Goal: Task Accomplishment & Management: Use online tool/utility

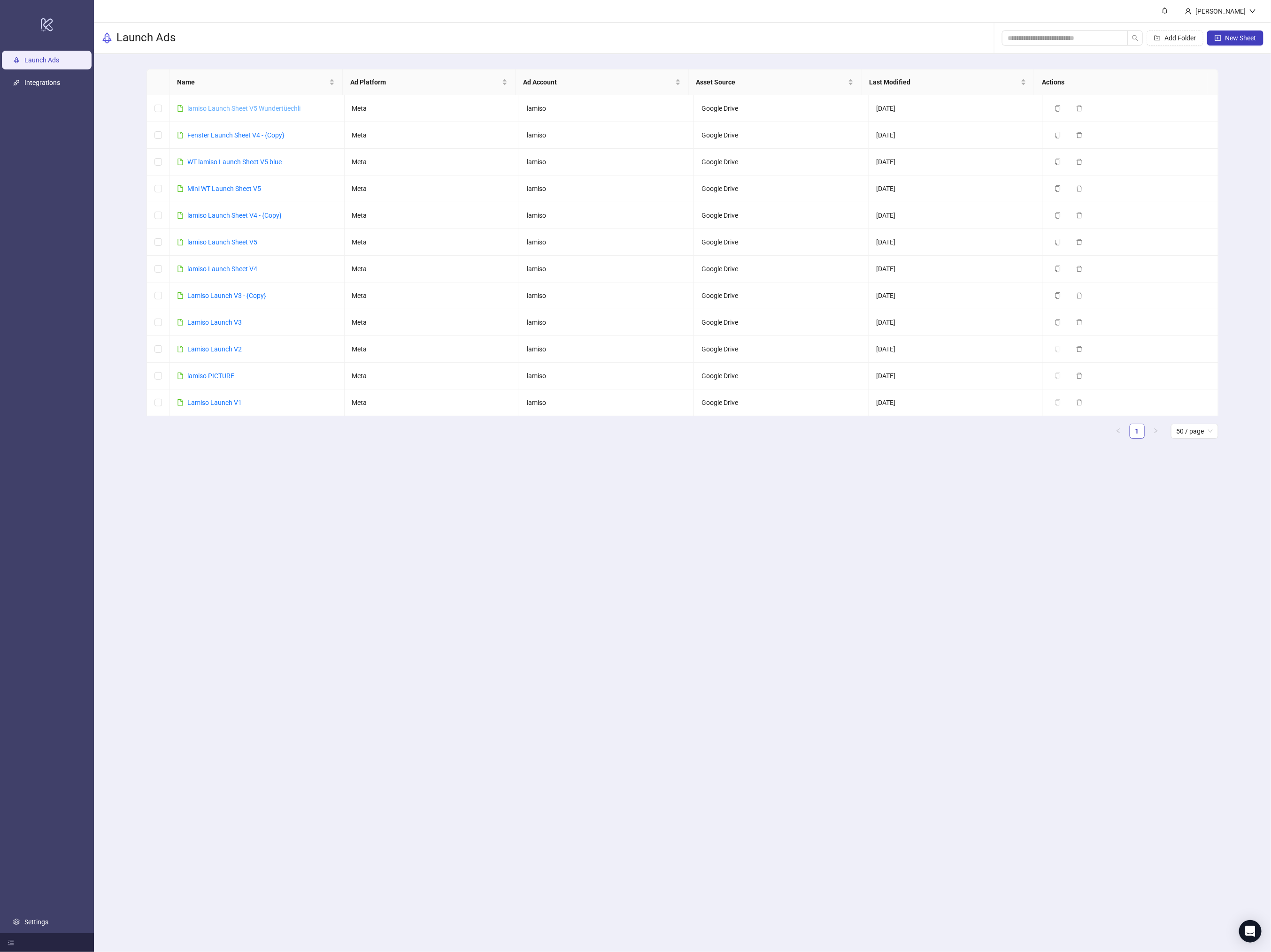
click at [259, 106] on link "lamiso Launch Sheet V5 Wundertüechli" at bounding box center [244, 108] width 113 height 8
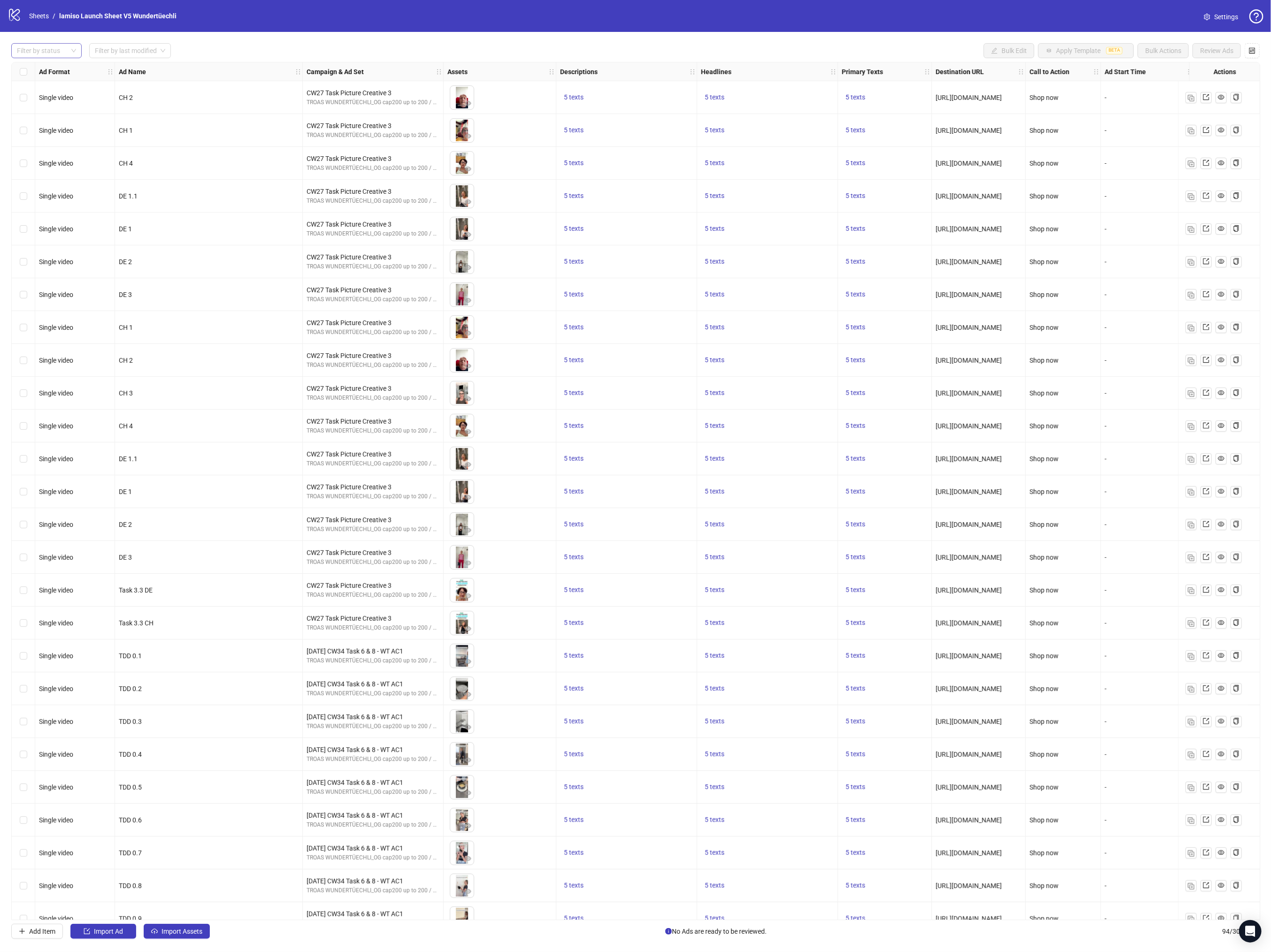
click at [71, 53] on div "Filter by status" at bounding box center [46, 51] width 70 height 15
click at [48, 100] on div "Error" at bounding box center [46, 101] width 55 height 11
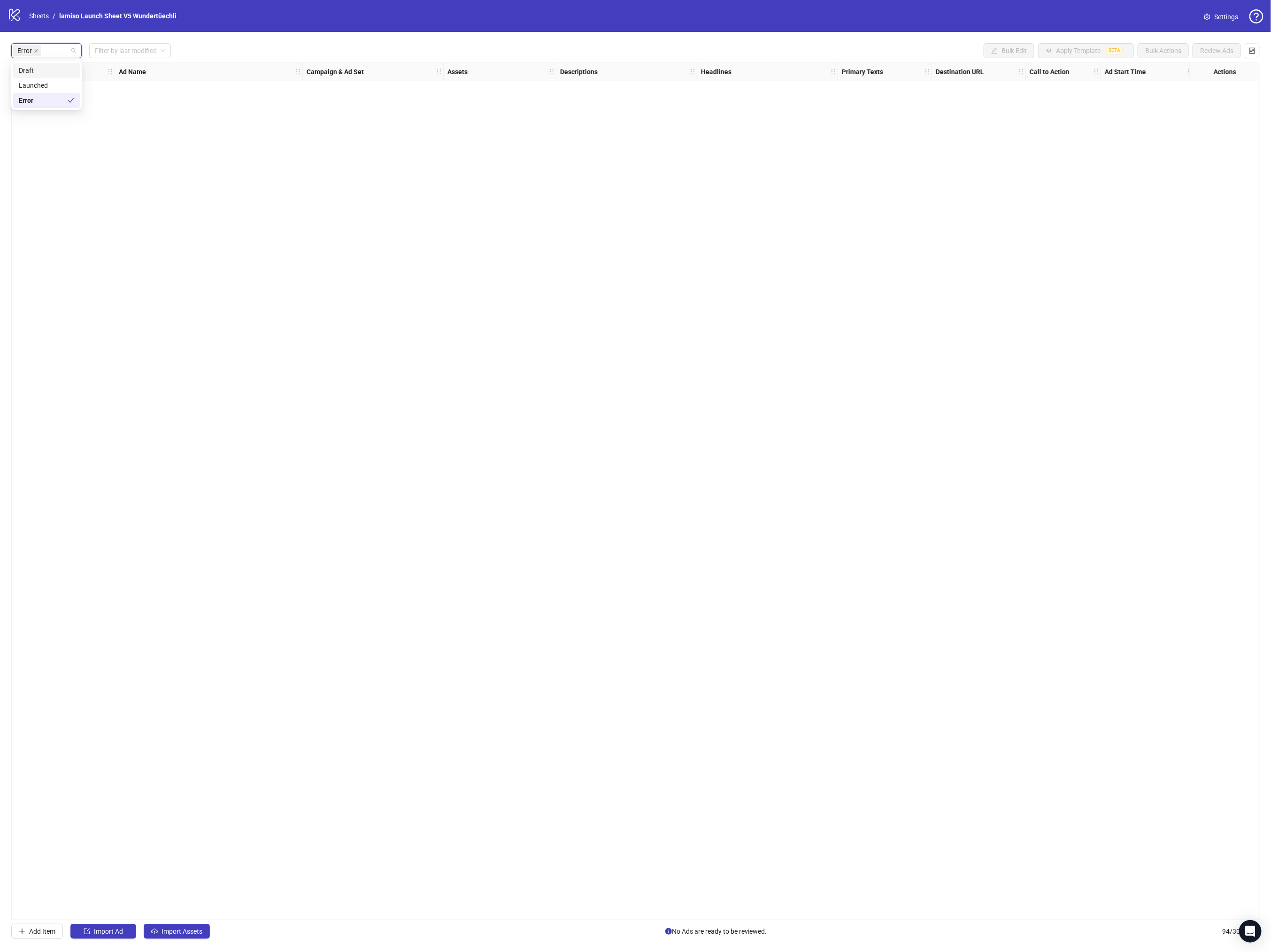
click at [48, 83] on div "Launched" at bounding box center [46, 85] width 55 height 11
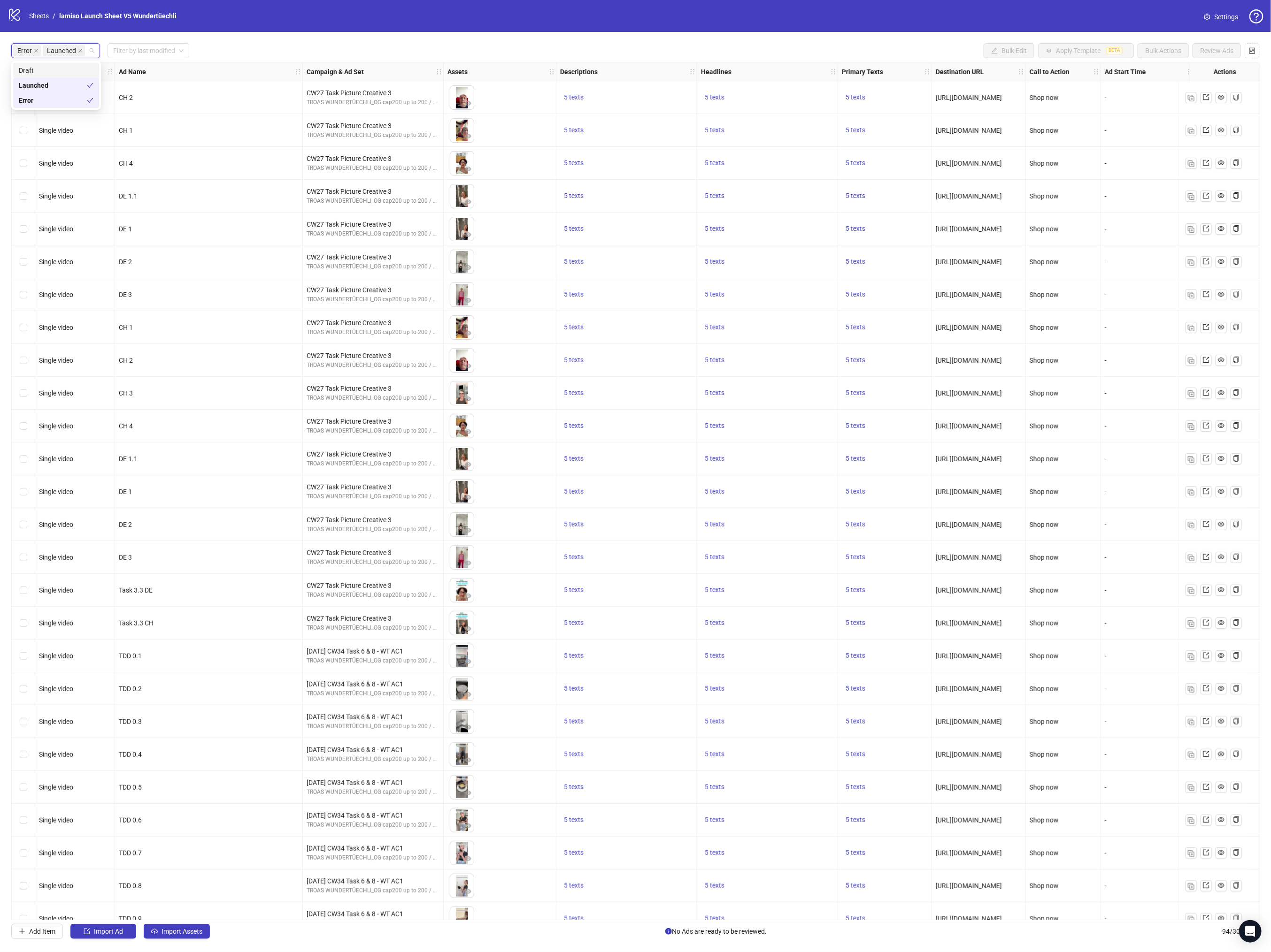
click at [52, 69] on div "Draft" at bounding box center [56, 70] width 75 height 11
click at [54, 86] on div "Launched" at bounding box center [68, 85] width 98 height 11
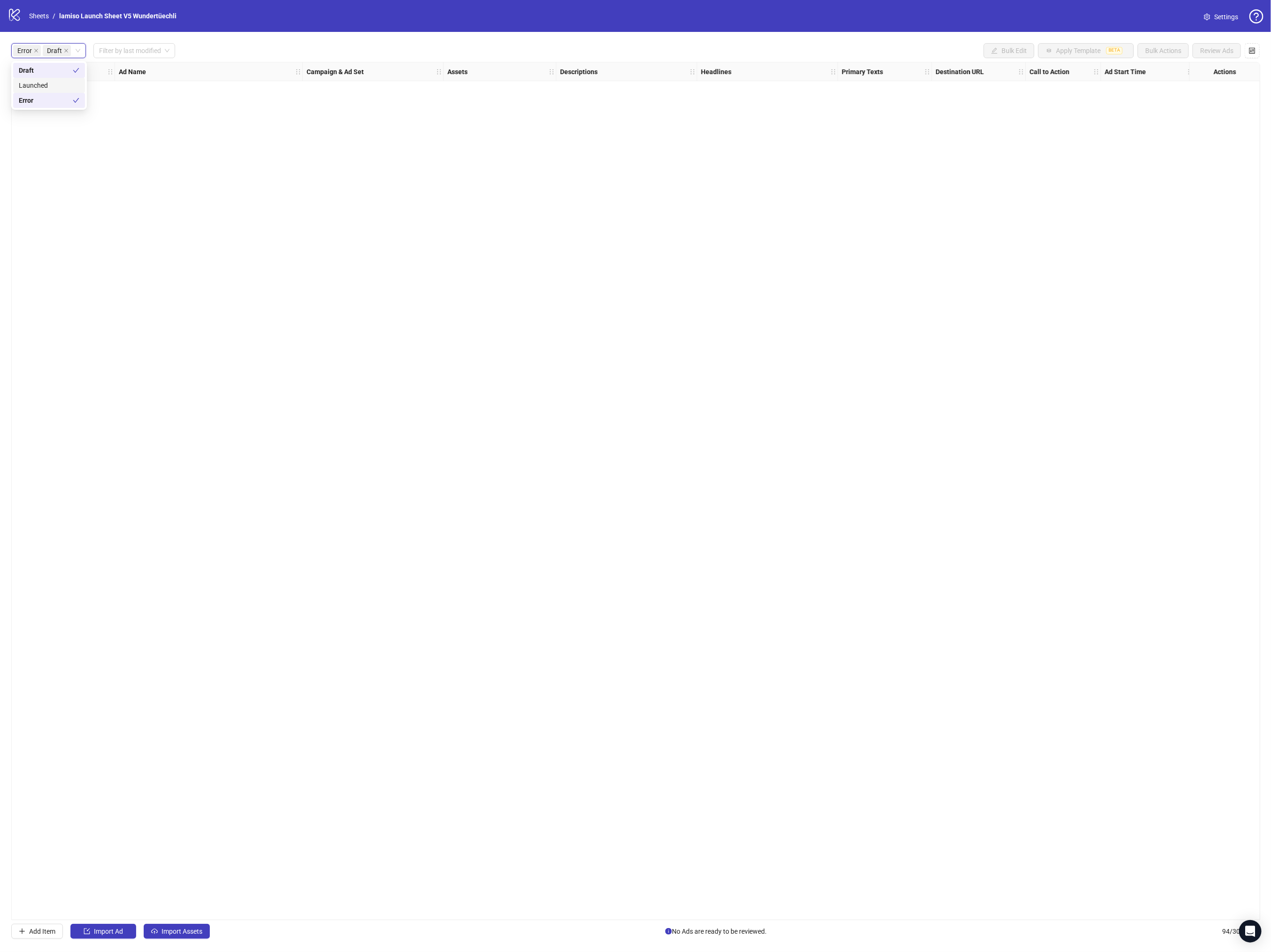
click at [141, 122] on div "Ad Format Ad Name Campaign & Ad Set Assets Descriptions Headlines Primary Texts…" at bounding box center [636, 491] width 1249 height 858
click at [76, 45] on div "Error Draft" at bounding box center [48, 51] width 75 height 15
click at [75, 72] on icon "check" at bounding box center [76, 70] width 6 height 5
click at [73, 101] on icon "check" at bounding box center [70, 100] width 7 height 7
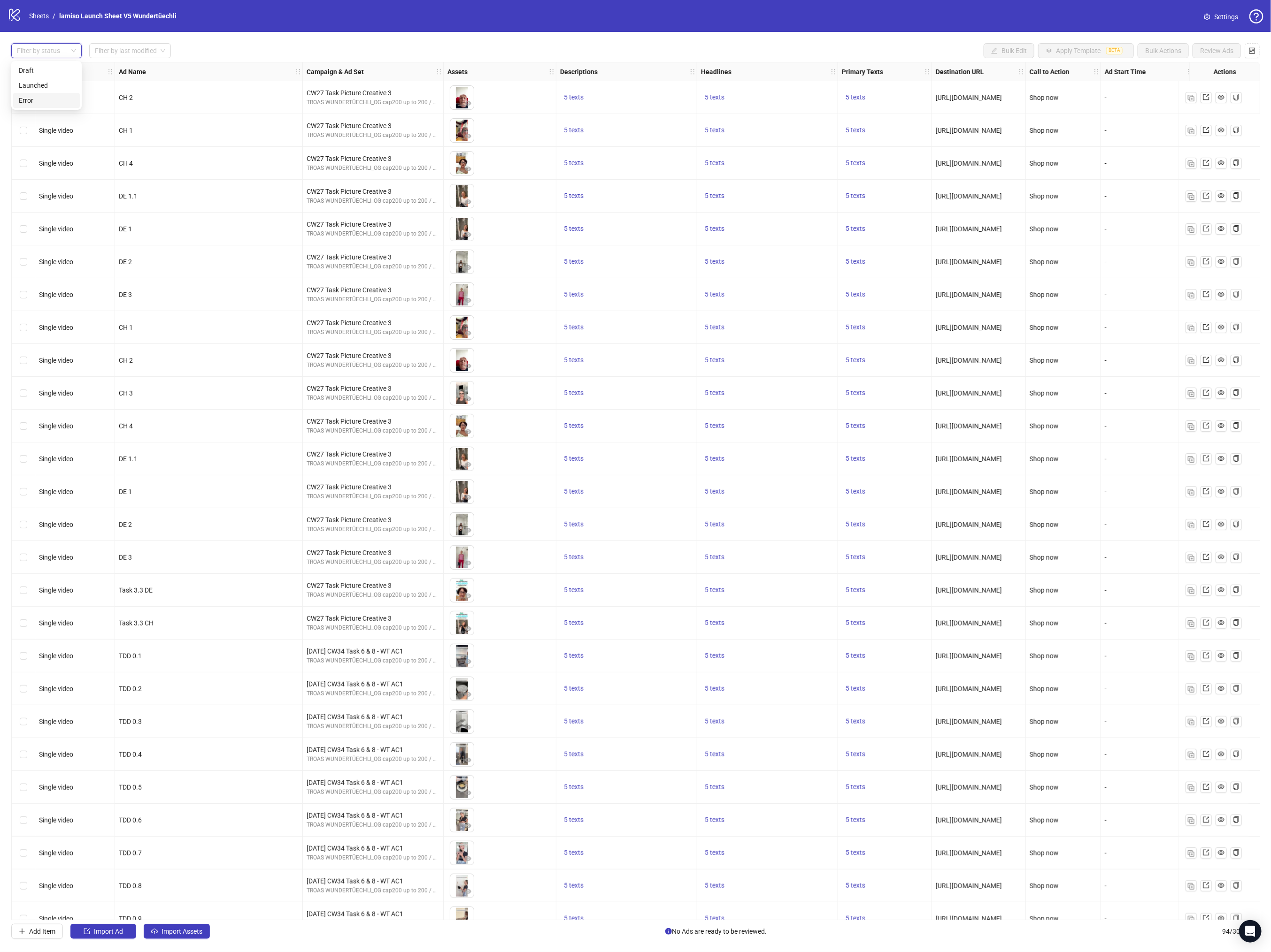
click at [190, 178] on div "CH 4" at bounding box center [209, 163] width 188 height 33
click at [954, 56] on div "Filter by status Filter by last modified Bulk Edit Apply Template BETA Bulk Act…" at bounding box center [636, 51] width 1248 height 15
click at [54, 51] on div at bounding box center [41, 50] width 57 height 13
click at [64, 57] on div "Filter by status" at bounding box center [46, 51] width 70 height 15
click at [176, 932] on span "Import Assets" at bounding box center [182, 932] width 41 height 8
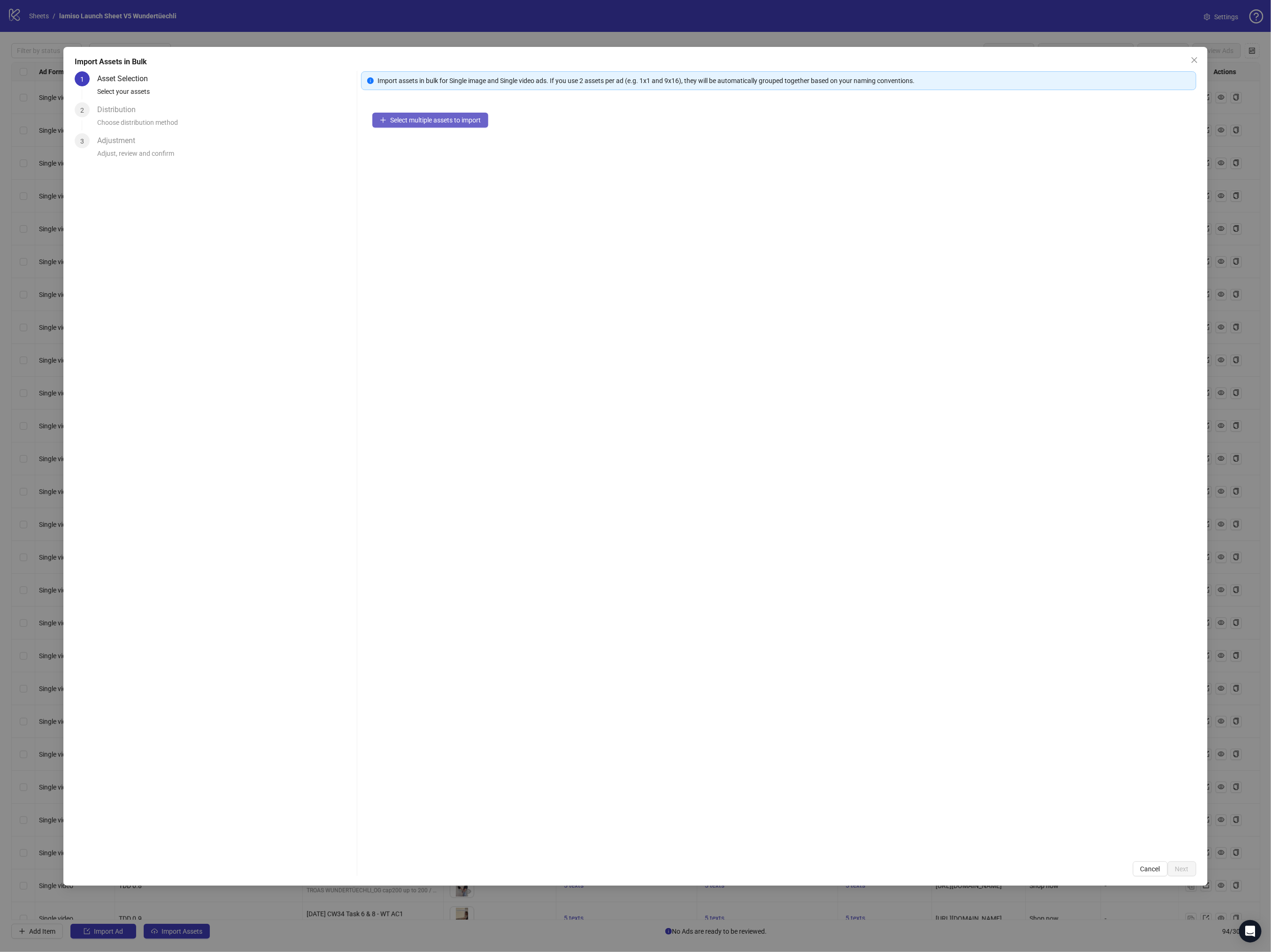
click at [425, 122] on span "Select multiple assets to import" at bounding box center [436, 120] width 91 height 8
click at [427, 150] on span "Add more assets" at bounding box center [415, 150] width 49 height 8
click at [376, 123] on div "18 assets selected" at bounding box center [778, 124] width 812 height 22
click at [412, 357] on span "Add more assets" at bounding box center [415, 353] width 49 height 8
click at [416, 359] on button "Add more assets" at bounding box center [409, 353] width 74 height 15
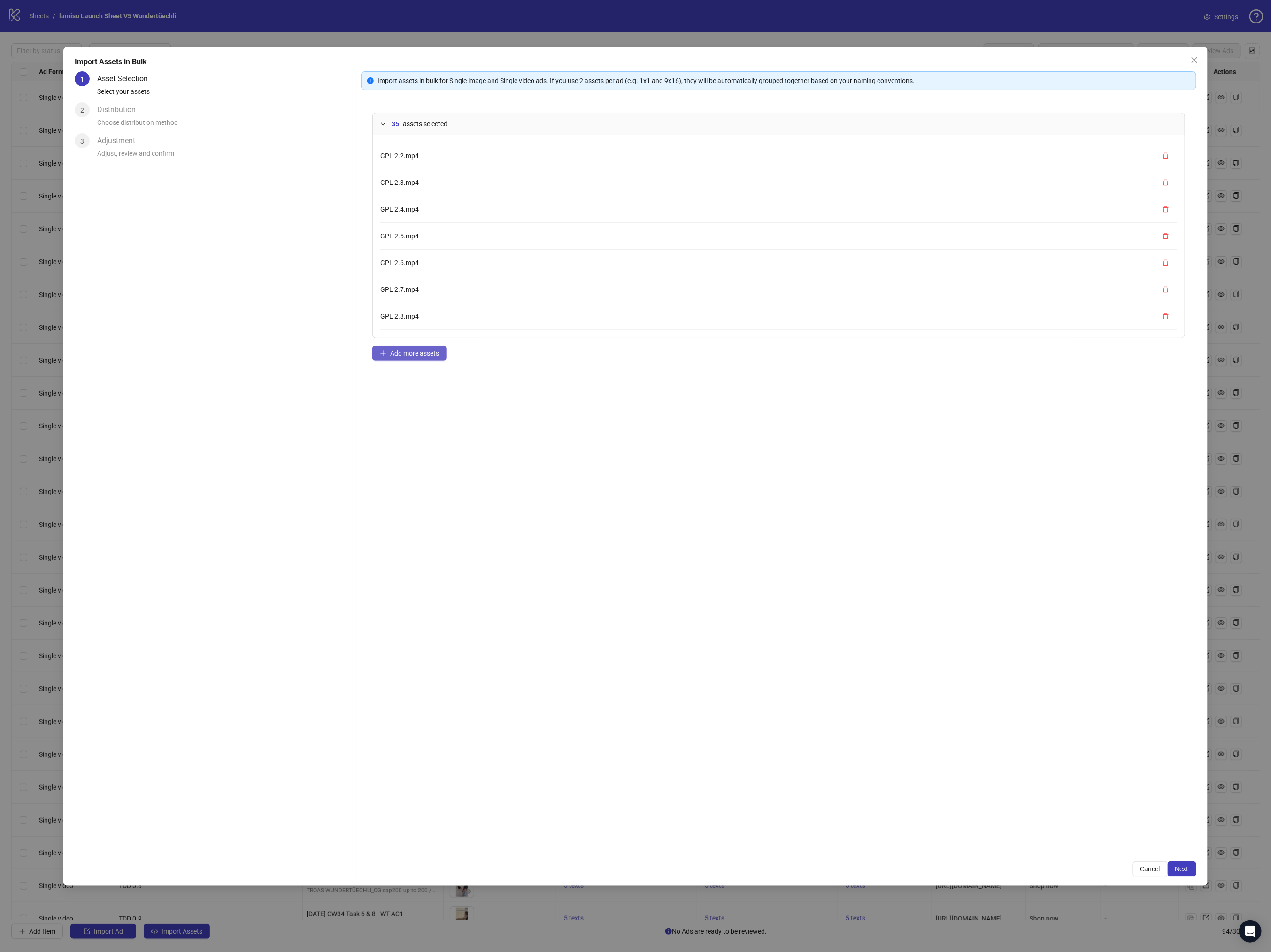
click at [414, 350] on span "Add more assets" at bounding box center [415, 353] width 49 height 8
click at [392, 355] on span "Add more assets" at bounding box center [415, 353] width 49 height 8
click at [1158, 243] on button "button" at bounding box center [1166, 236] width 15 height 15
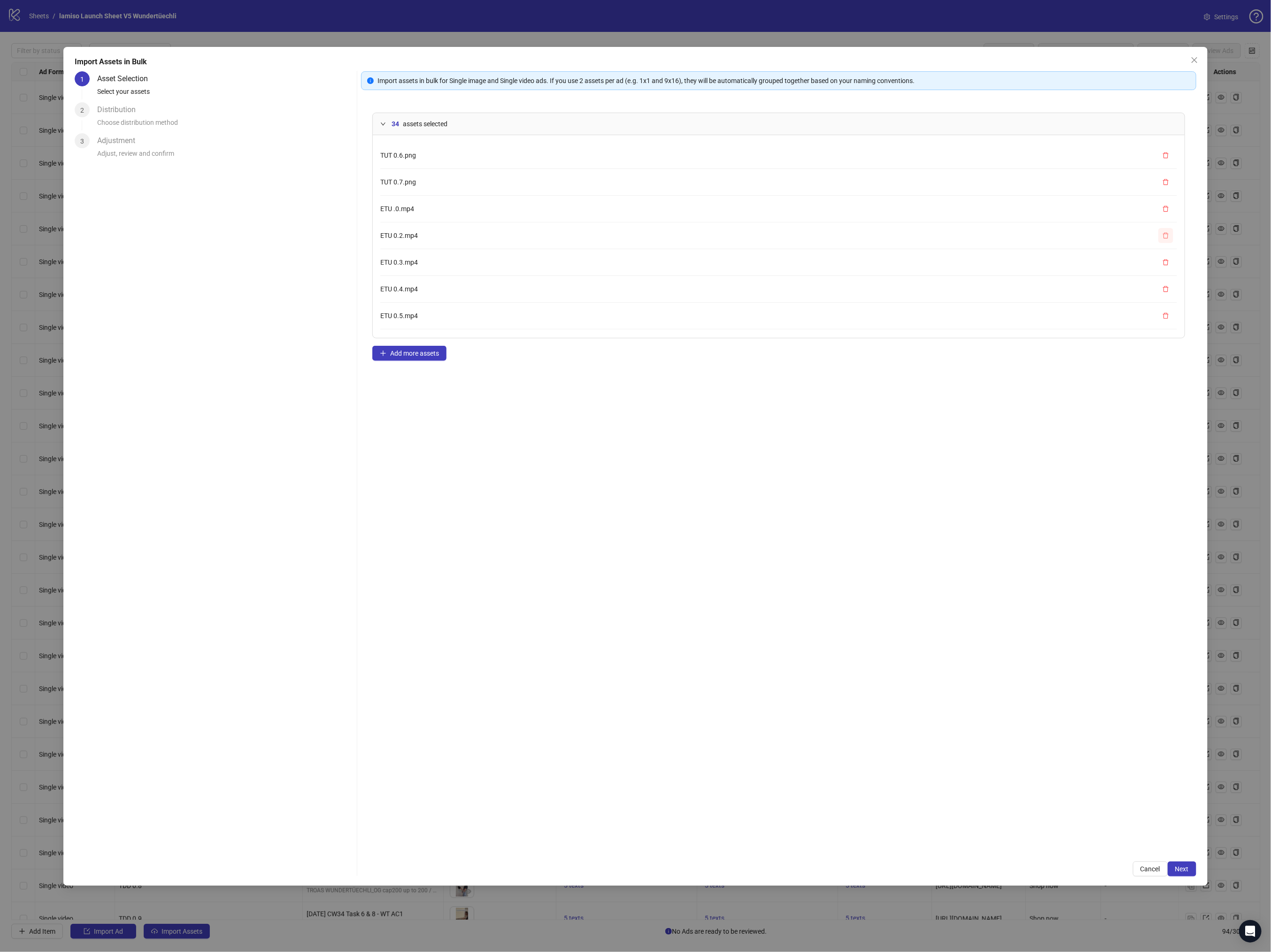
click at [1158, 243] on button "button" at bounding box center [1166, 236] width 15 height 15
click at [1163, 319] on icon "delete" at bounding box center [1166, 315] width 7 height 7
click at [1163, 321] on icon "delete" at bounding box center [1166, 317] width 7 height 7
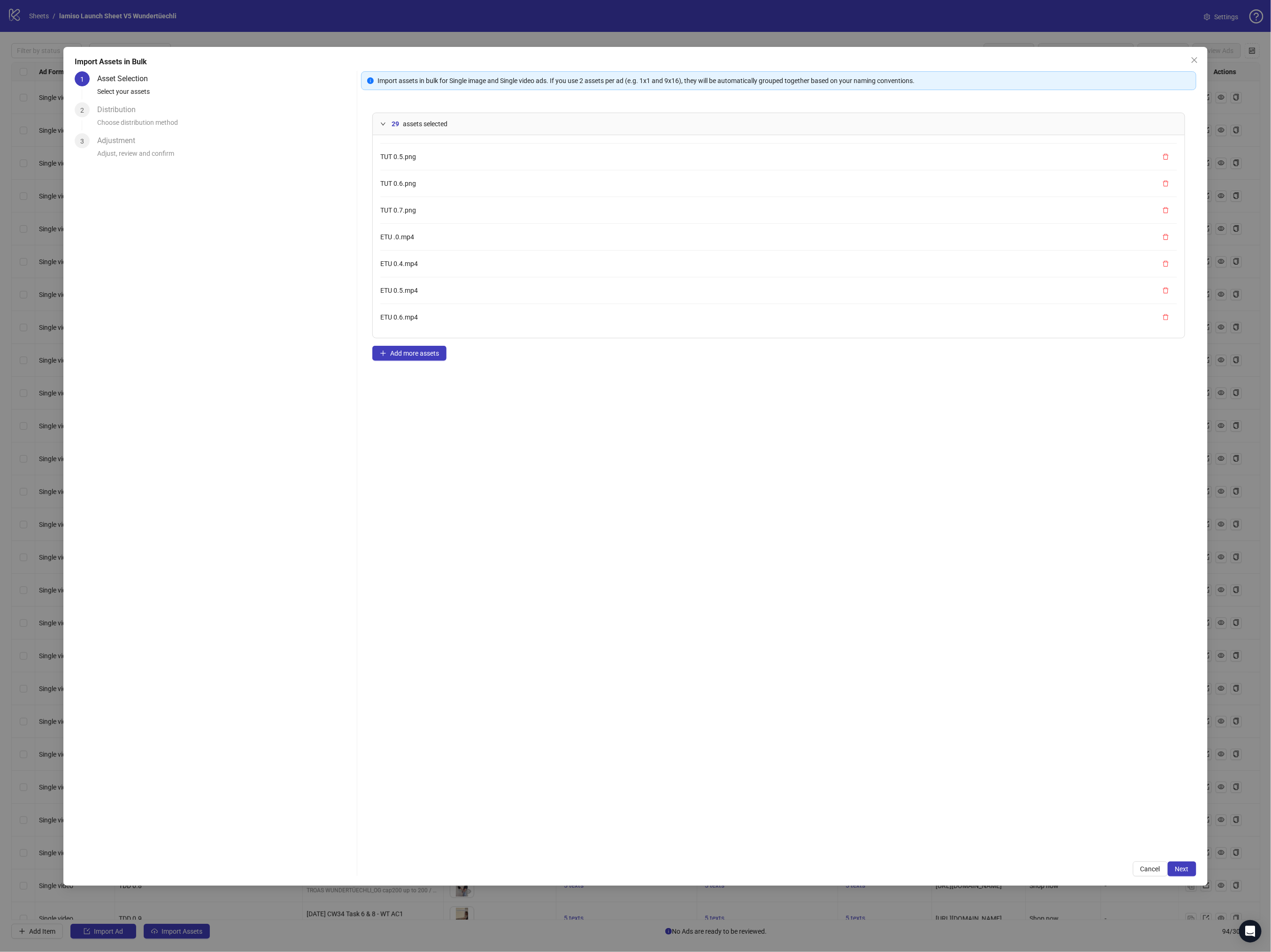
click at [1158, 324] on button "button" at bounding box center [1166, 318] width 15 height 15
click at [1163, 318] on icon "delete" at bounding box center [1166, 317] width 7 height 7
click at [1163, 318] on icon "delete" at bounding box center [1165, 317] width 5 height 6
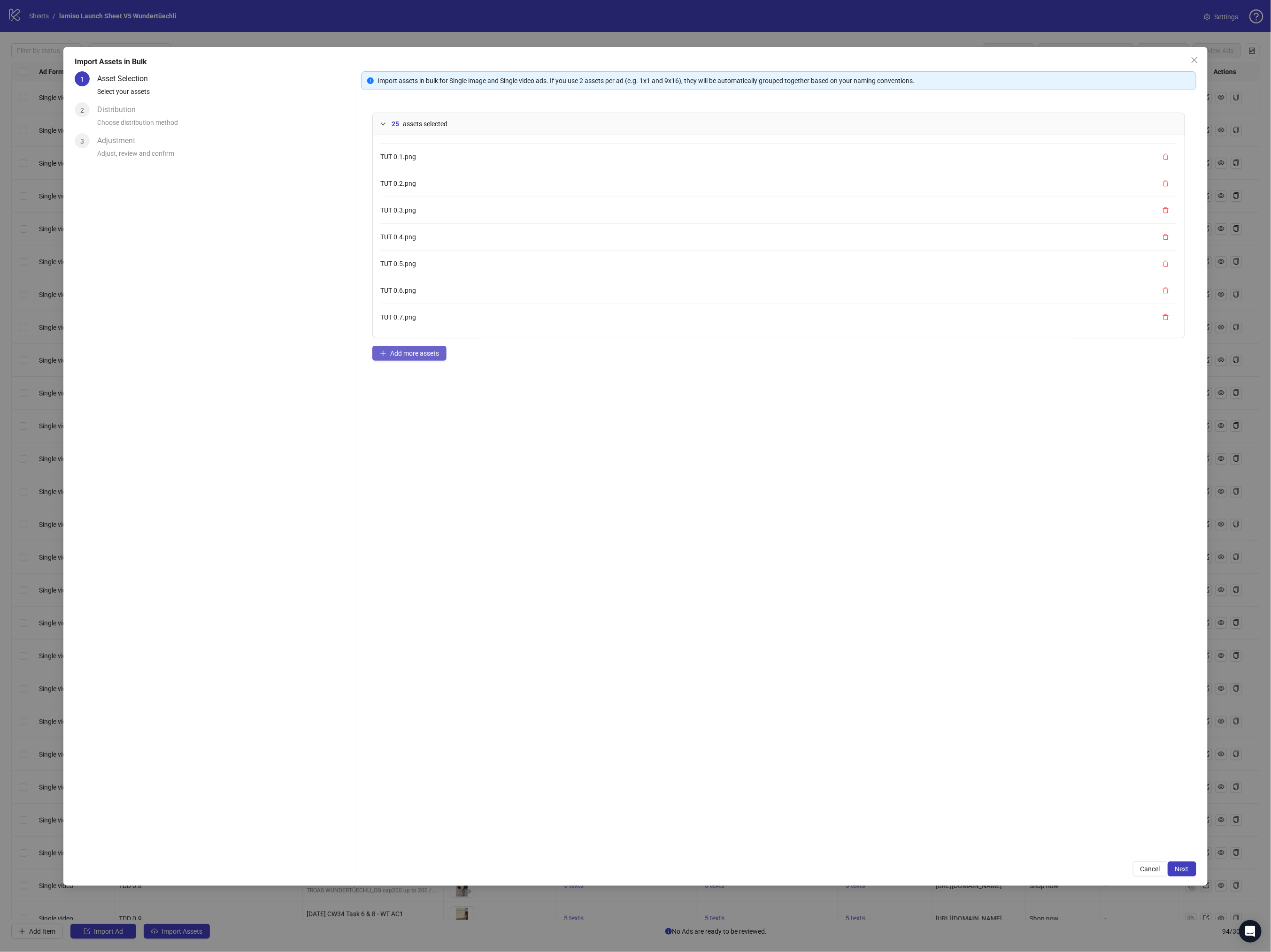
click at [413, 358] on button "Add more assets" at bounding box center [409, 353] width 74 height 15
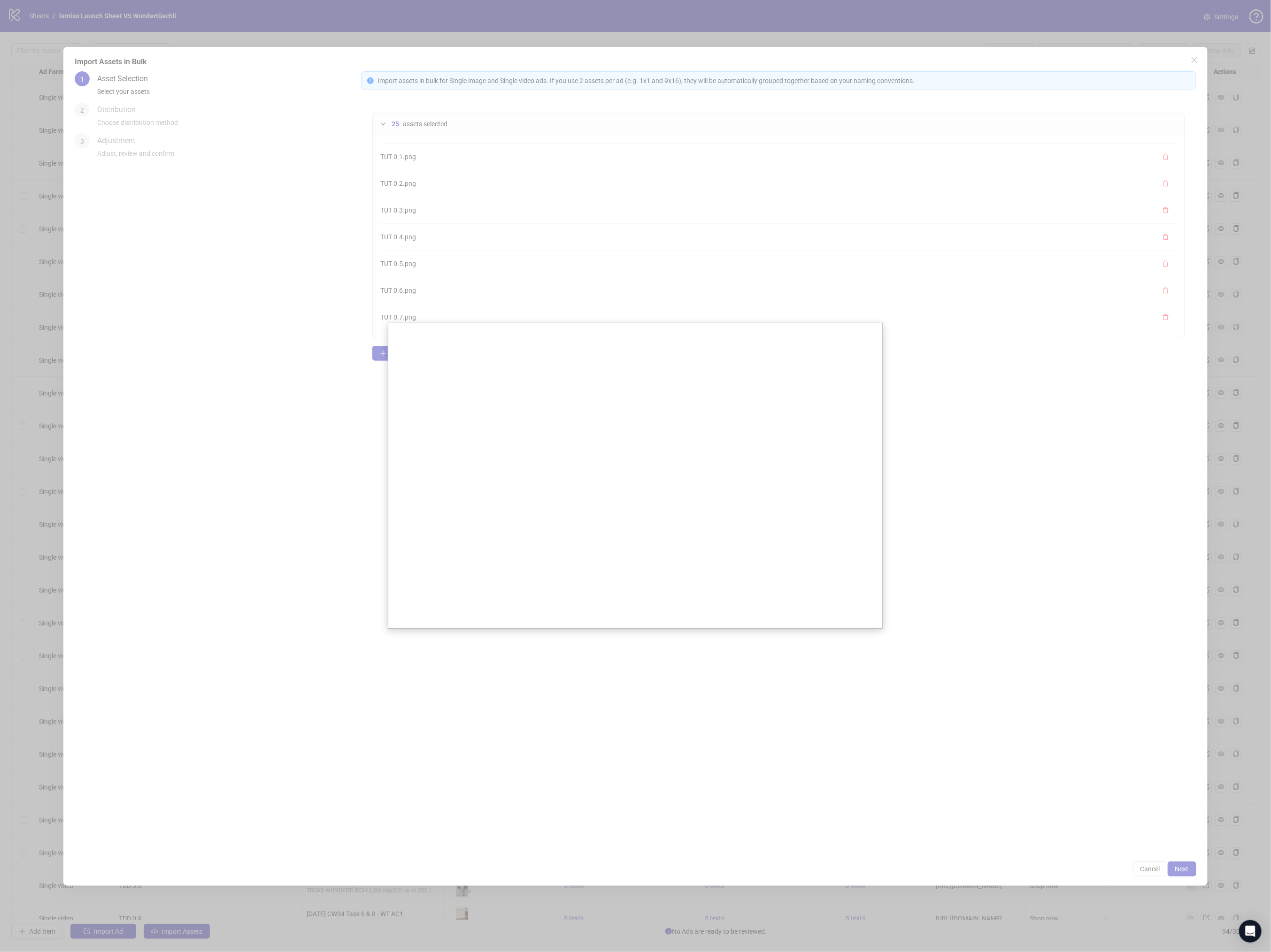
scroll to position [513, 0]
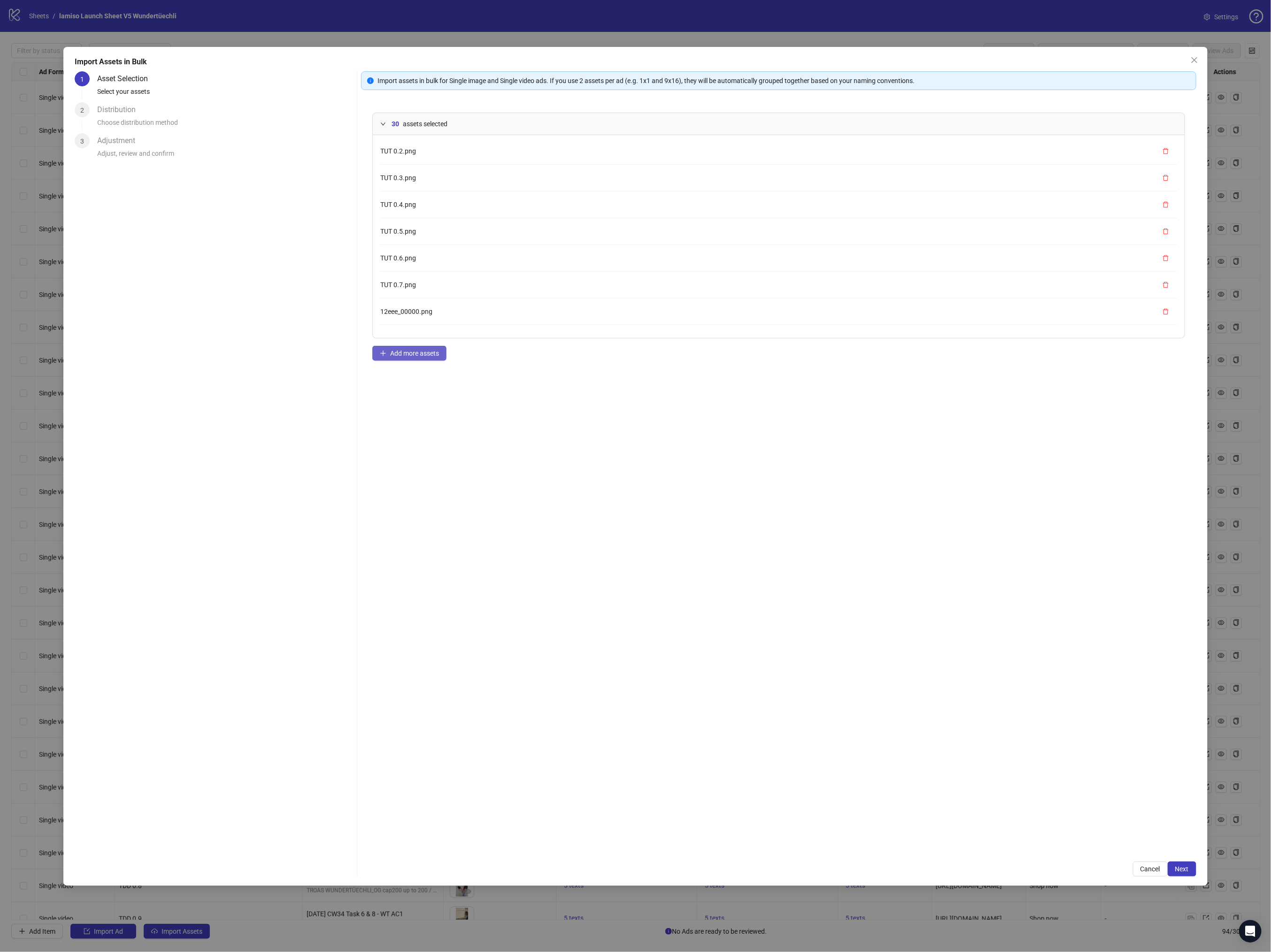
click at [396, 353] on span "Add more assets" at bounding box center [415, 353] width 49 height 8
click at [421, 340] on div "35 assets selected GPL 2.2.mp4 GPL 2.3.mp4 GPL 2.4.mp4 GPL 2.5.mp4 GPL 2.6.mp4 …" at bounding box center [778, 476] width 835 height 749
click at [419, 352] on span "Add more assets" at bounding box center [415, 353] width 49 height 8
click at [398, 315] on span "GUU 2.5.mp4" at bounding box center [400, 318] width 39 height 8
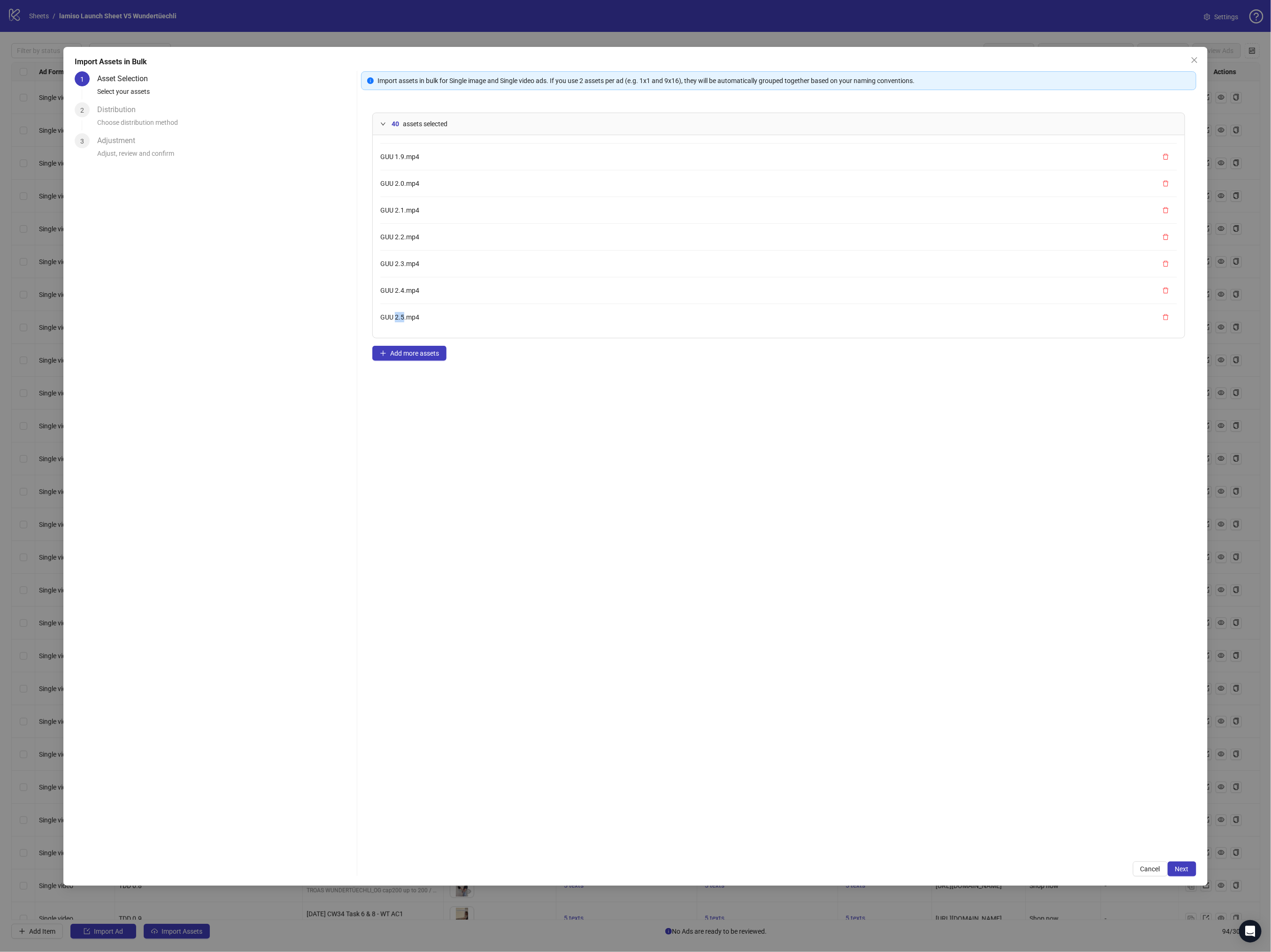
click at [398, 315] on span "GUU 2.5.mp4" at bounding box center [400, 318] width 39 height 8
copy span "GUU 2.5.mp4"
click at [590, 542] on div "40 assets selected GPL 2.2.mp4 GPL 2.3.mp4 GPL 2.4.mp4 GPL 2.5.mp4 GPL 2.6.mp4 …" at bounding box center [778, 476] width 835 height 749
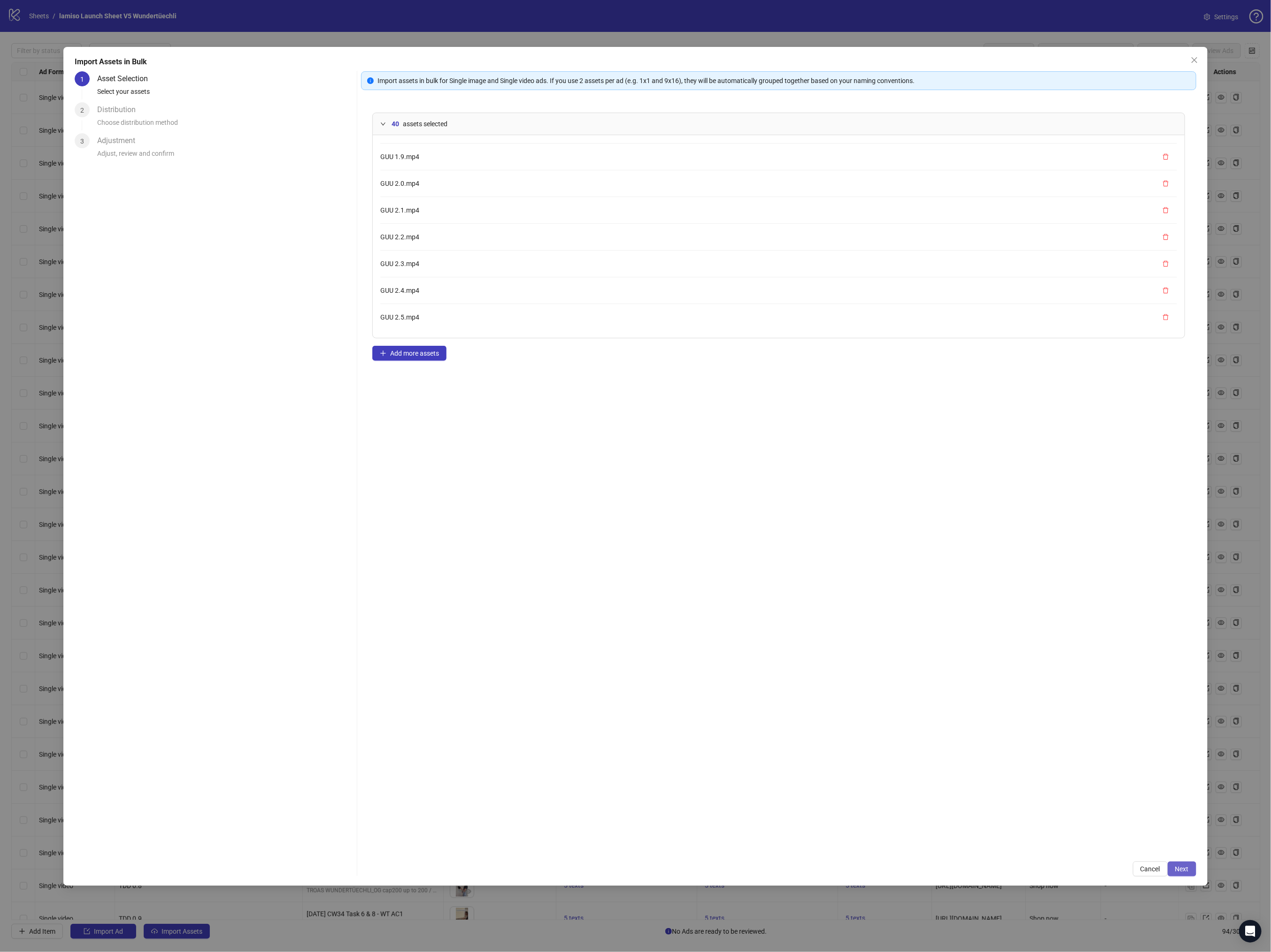
click at [1185, 876] on button "Next" at bounding box center [1182, 870] width 29 height 15
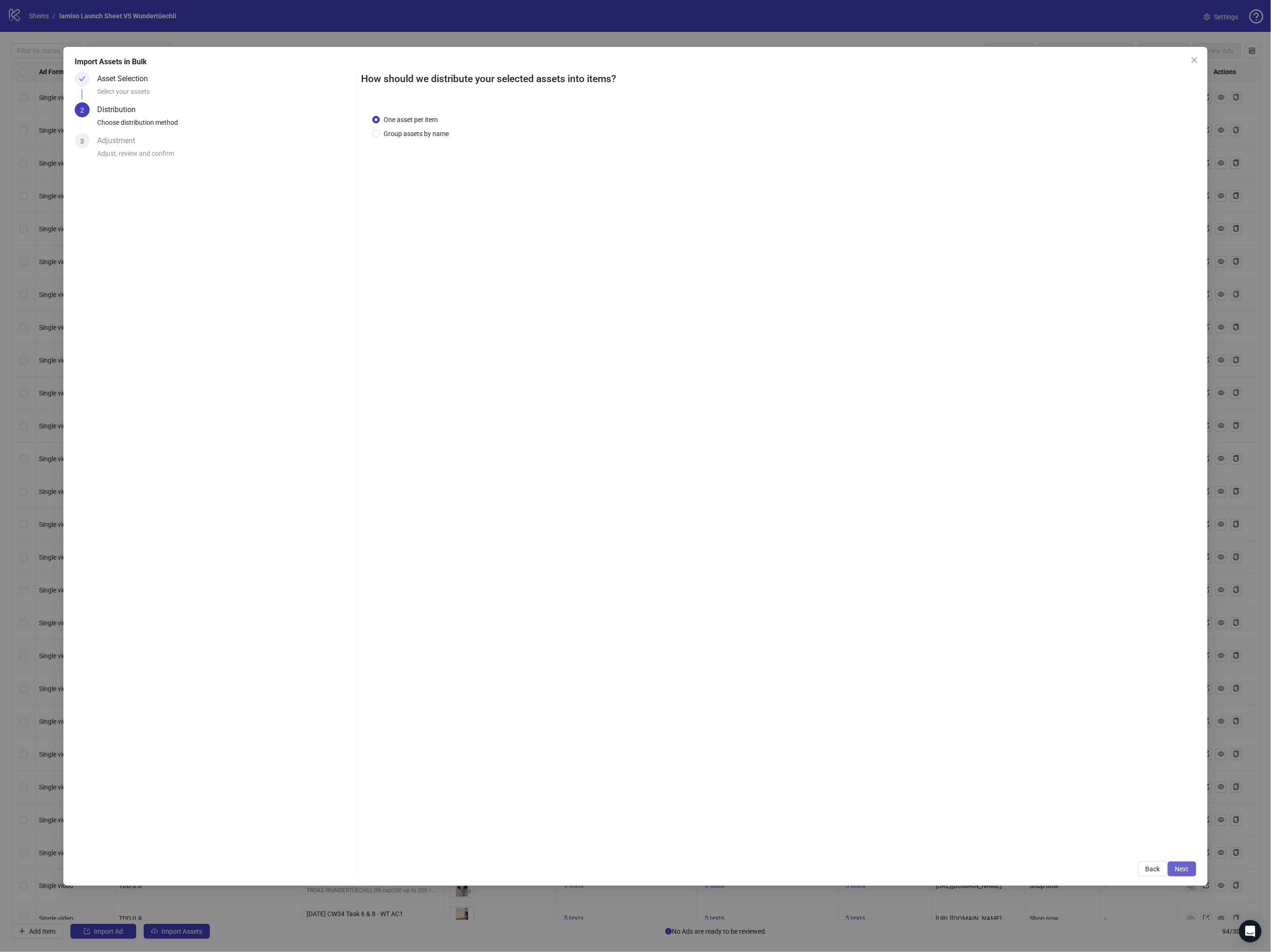
click at [1176, 868] on span "Next" at bounding box center [1182, 870] width 14 height 8
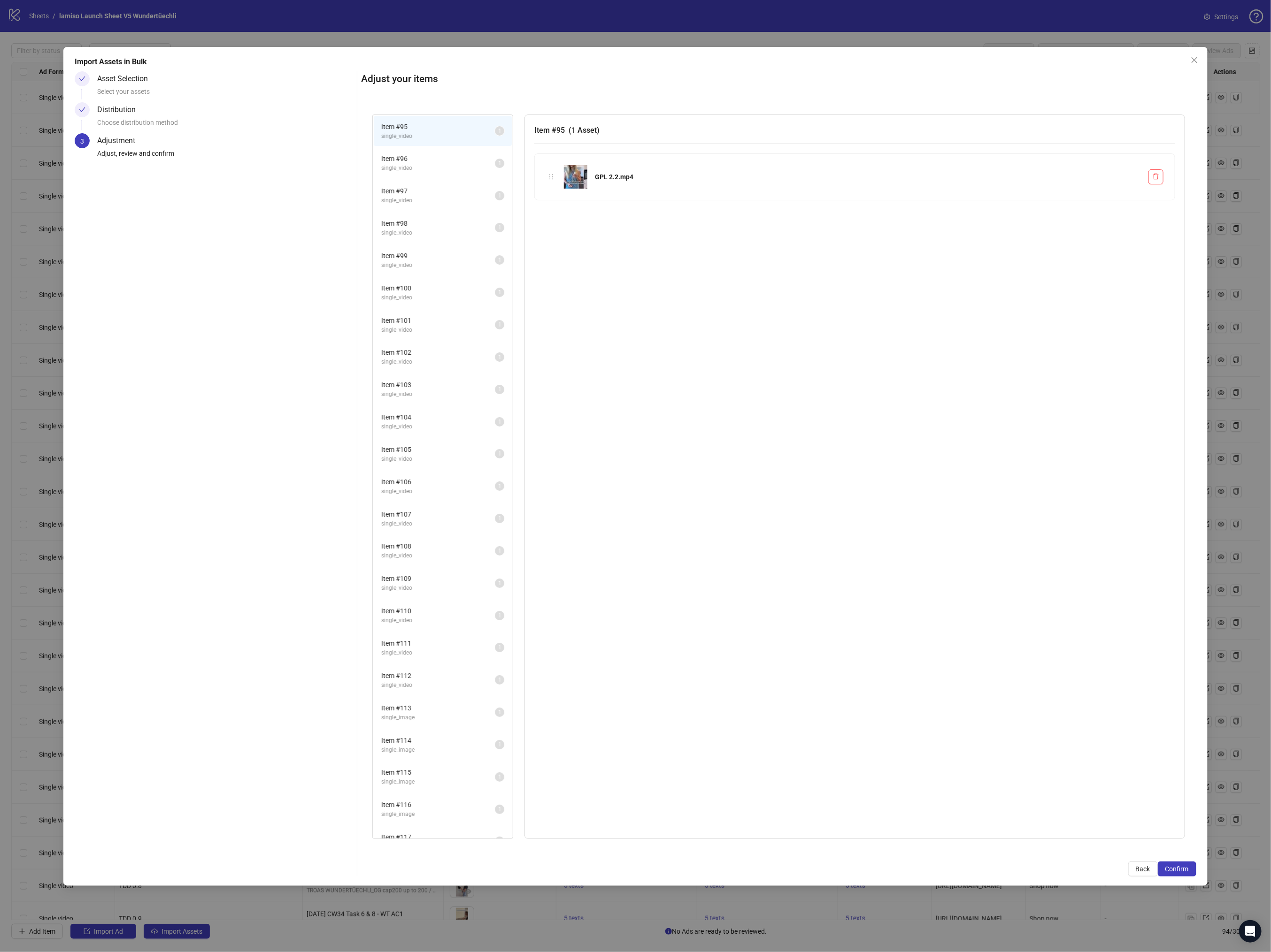
click at [1176, 868] on span "Confirm" at bounding box center [1176, 870] width 23 height 8
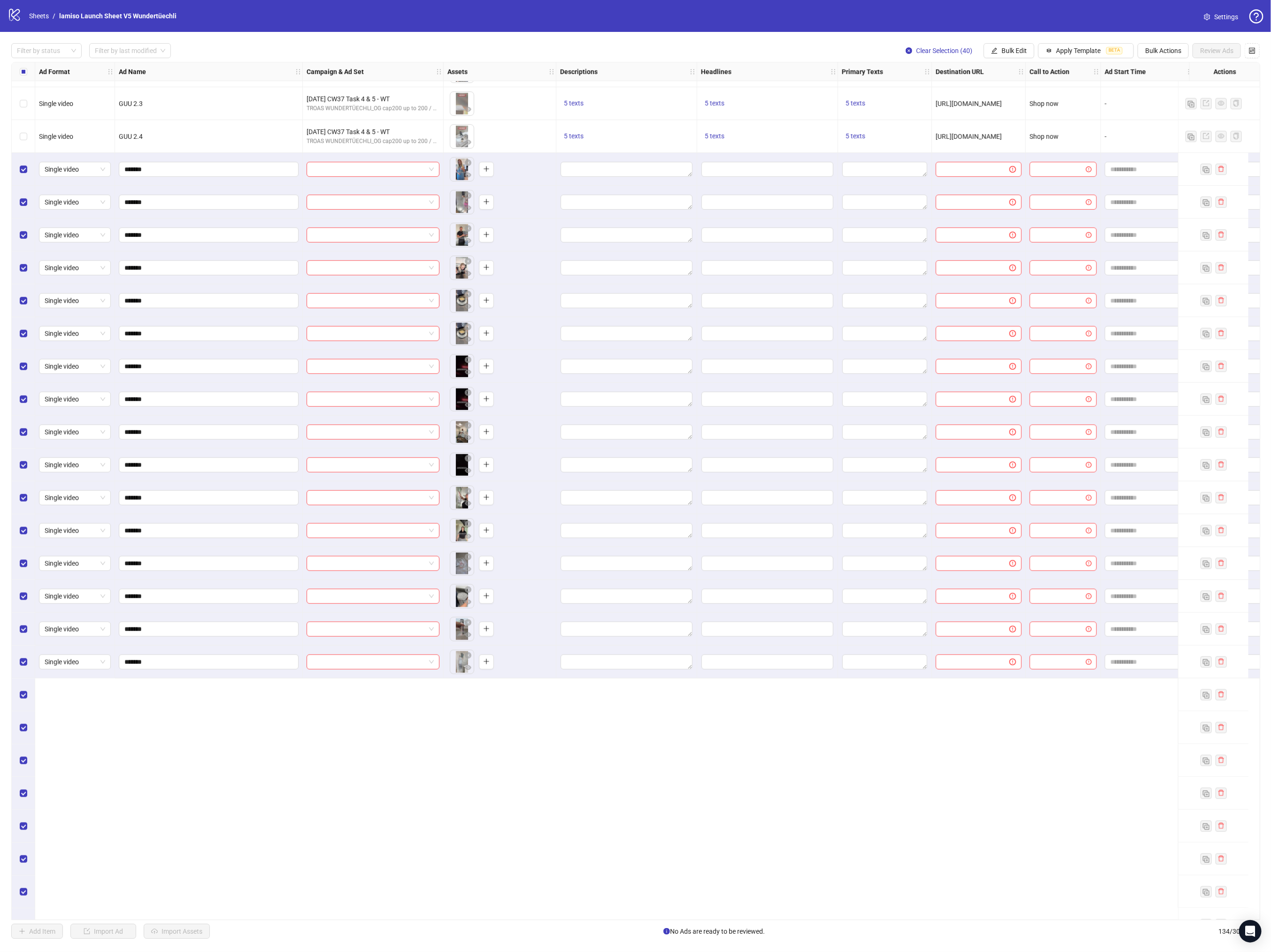
scroll to position [2729, 0]
